Goal: Task Accomplishment & Management: Manage account settings

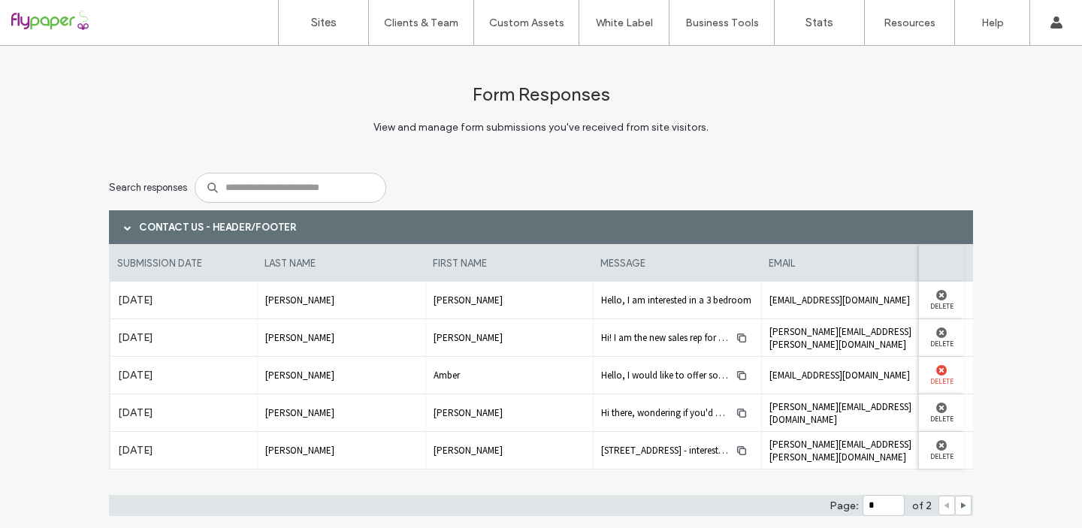
click at [938, 373] on use at bounding box center [941, 370] width 11 height 11
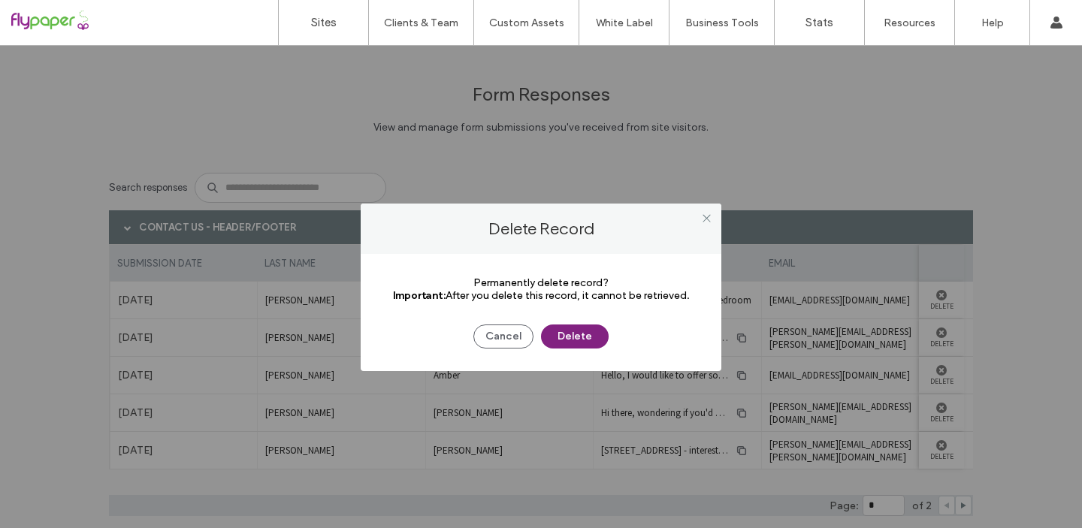
click at [558, 343] on button "Delete" at bounding box center [575, 337] width 68 height 24
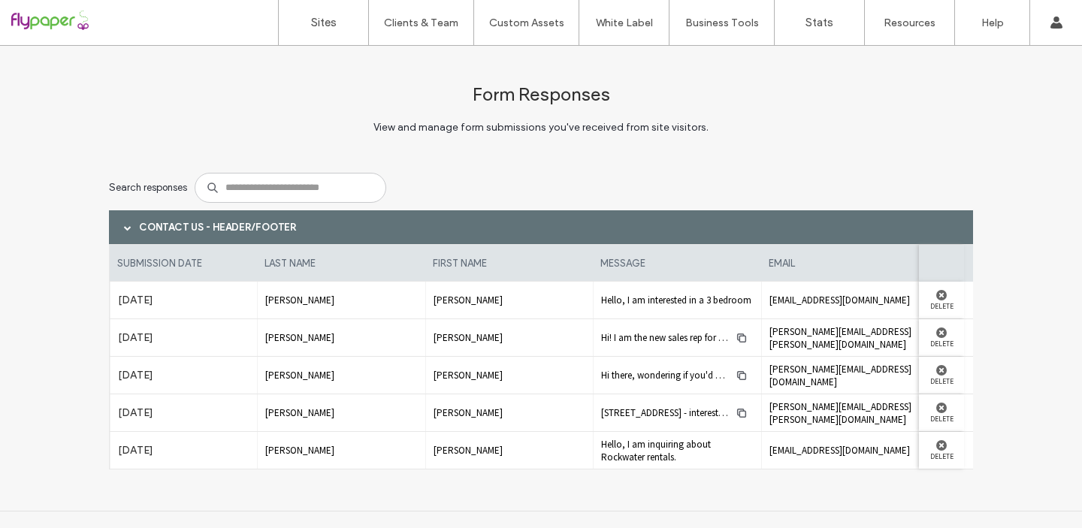
scroll to position [14, 0]
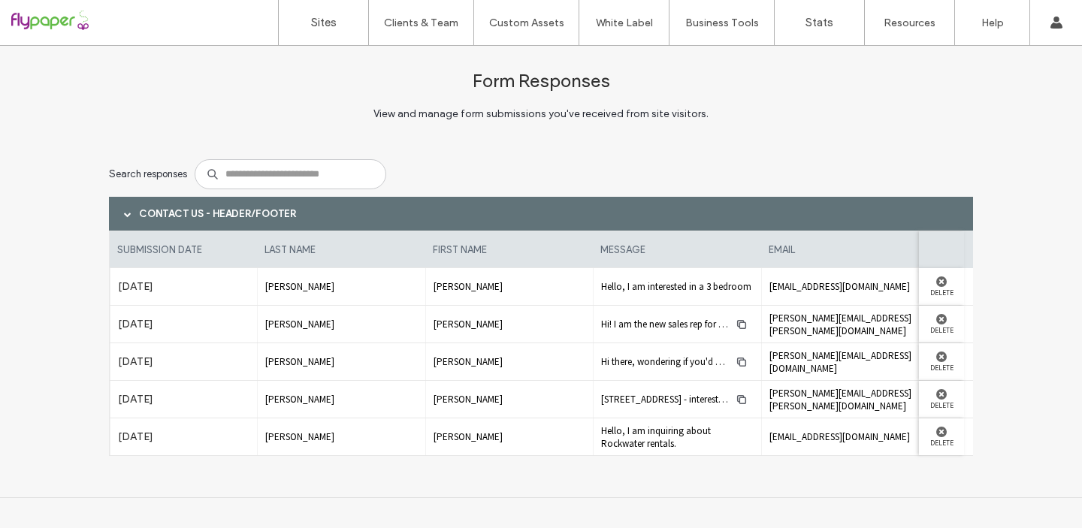
click at [124, 214] on span at bounding box center [128, 214] width 8 height 8
